Goal: Transaction & Acquisition: Purchase product/service

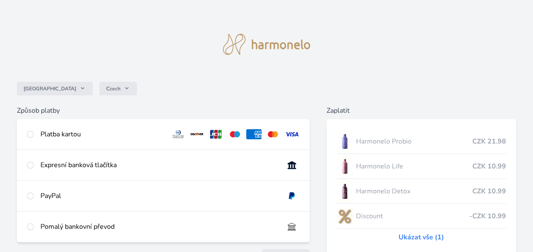
click at [34, 134] on div at bounding box center [30, 134] width 7 height 10
radio input "true"
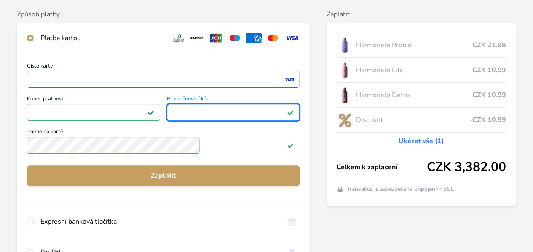
scroll to position [97, 0]
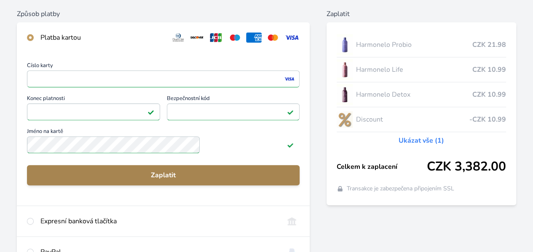
click at [190, 180] on span "Zaplatit" at bounding box center [163, 175] width 259 height 10
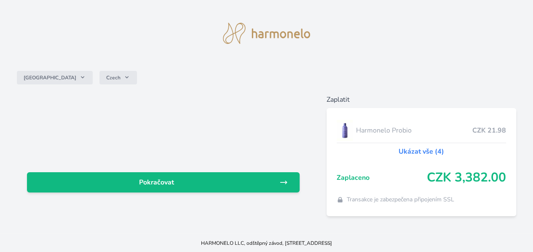
scroll to position [18, 0]
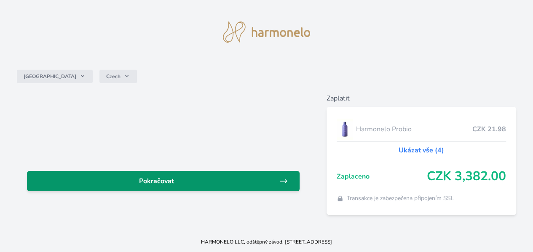
click at [231, 176] on span "Pokračovat" at bounding box center [157, 181] width 246 height 10
